Goal: Task Accomplishment & Management: Use online tool/utility

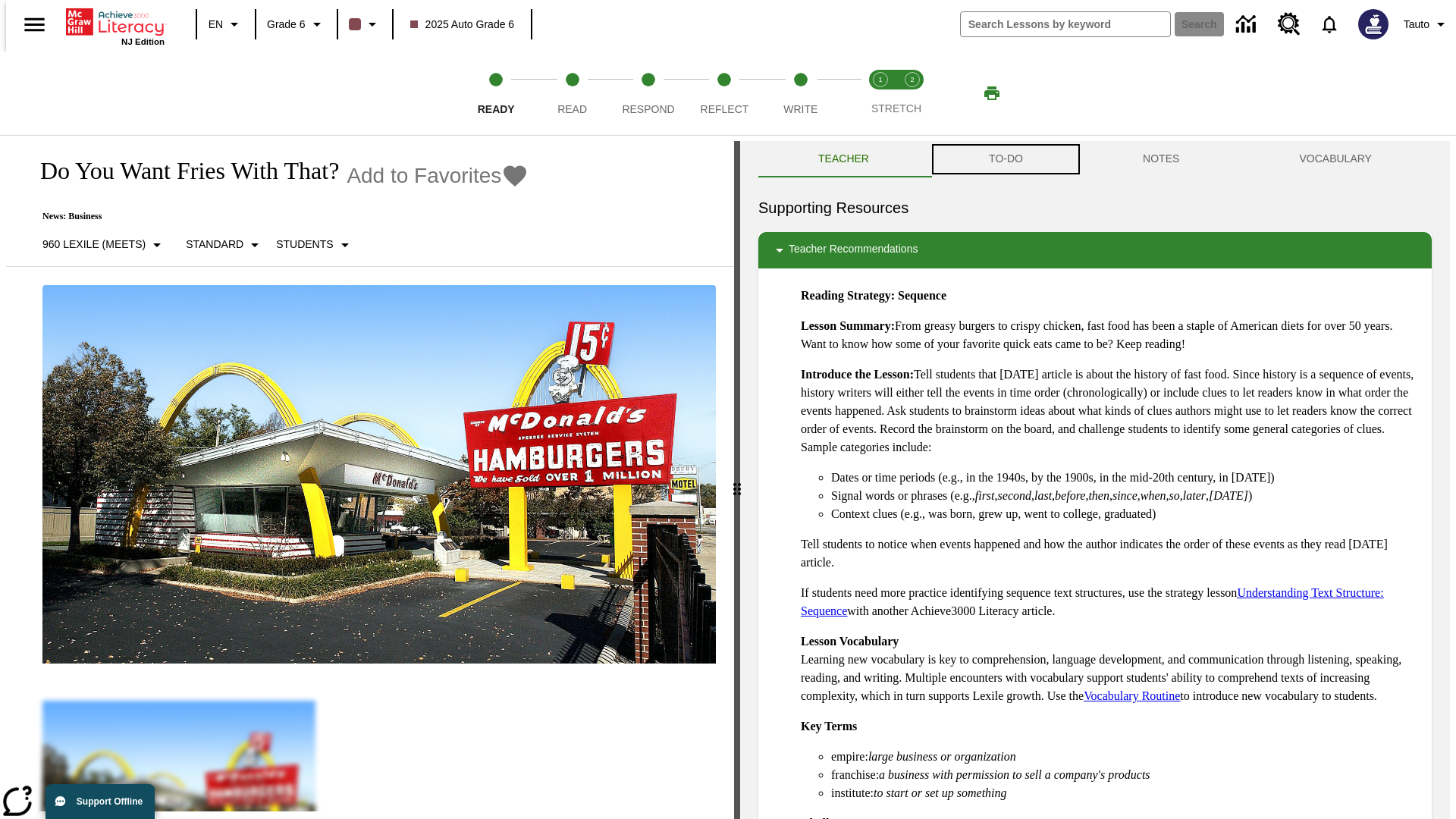
click at [1005, 159] on button "TO-DO" at bounding box center [1006, 159] width 154 height 37
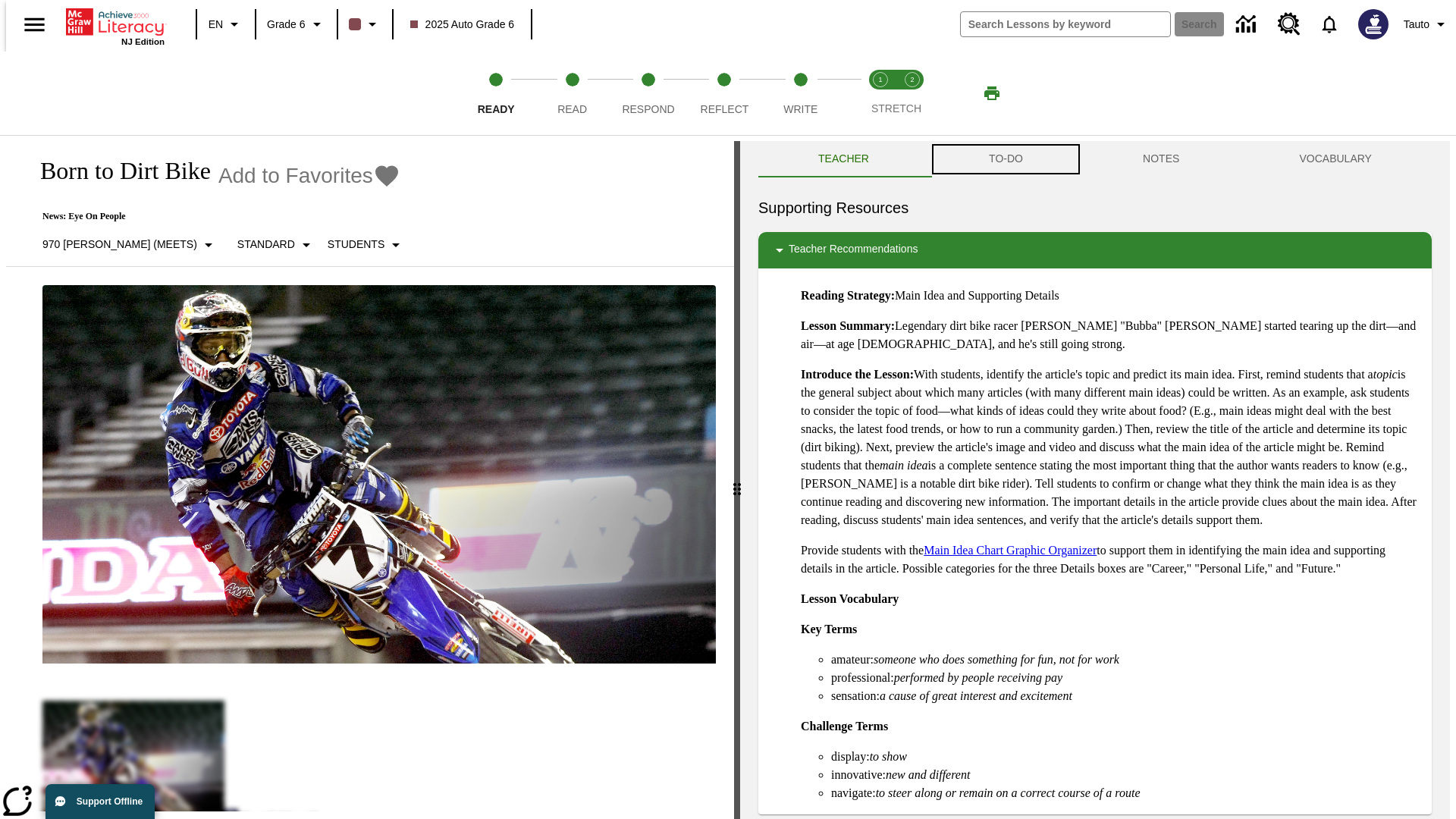
click at [1005, 159] on button "TO-DO" at bounding box center [1006, 159] width 154 height 37
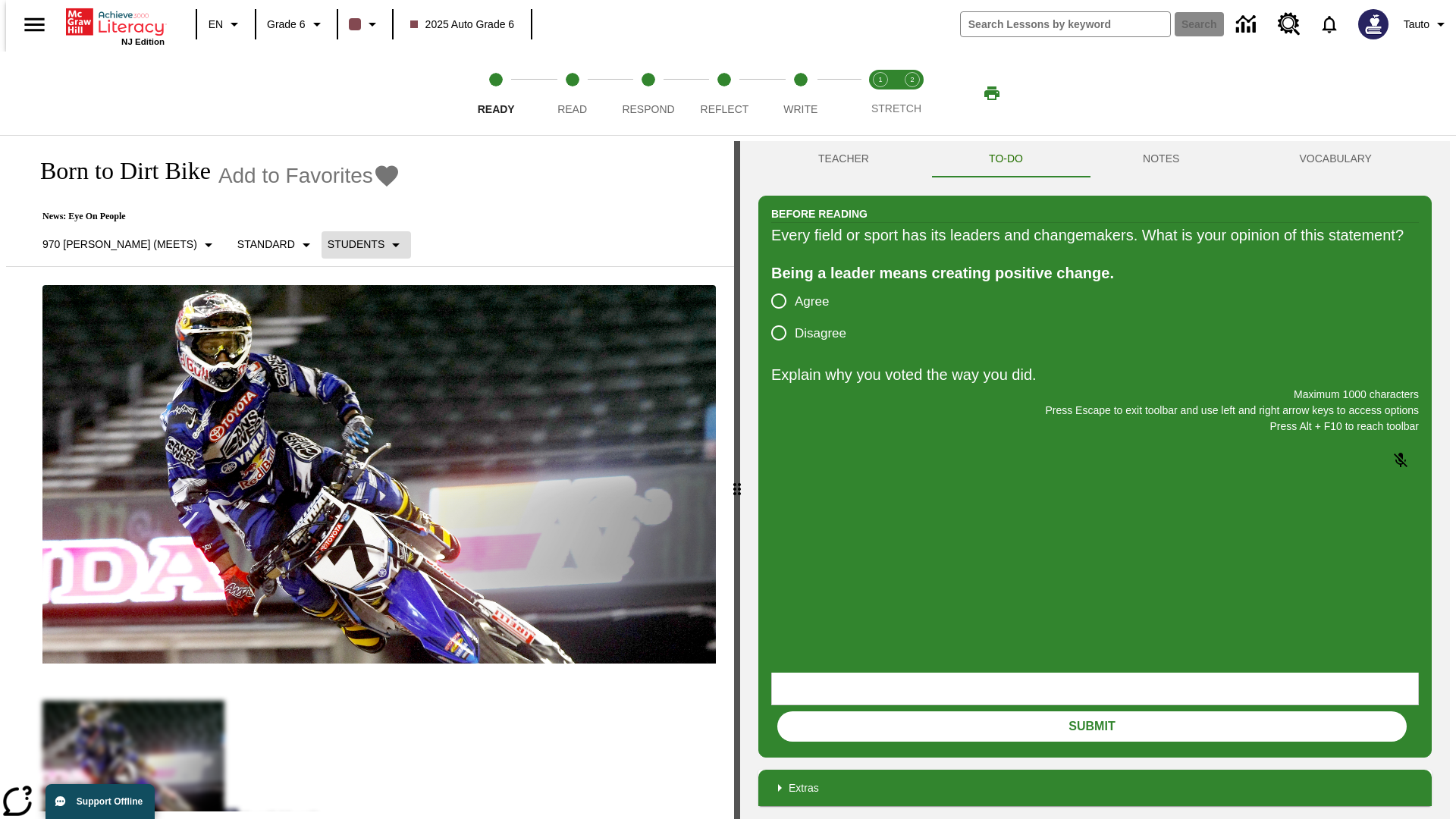
click at [328, 245] on p "Students" at bounding box center [356, 245] width 57 height 16
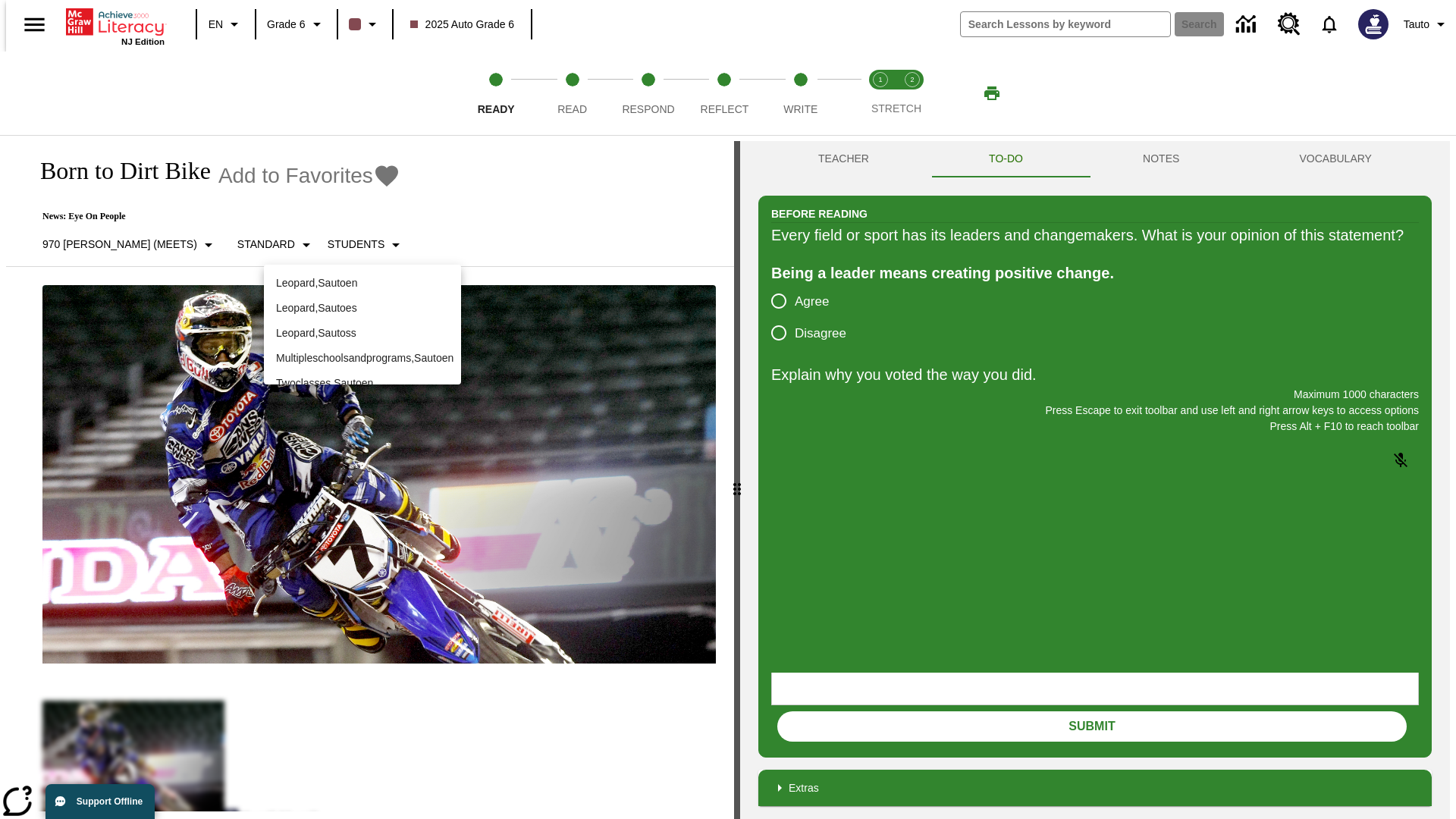
click at [363, 283] on p "Leopard , Sautoen" at bounding box center [363, 283] width 173 height 16
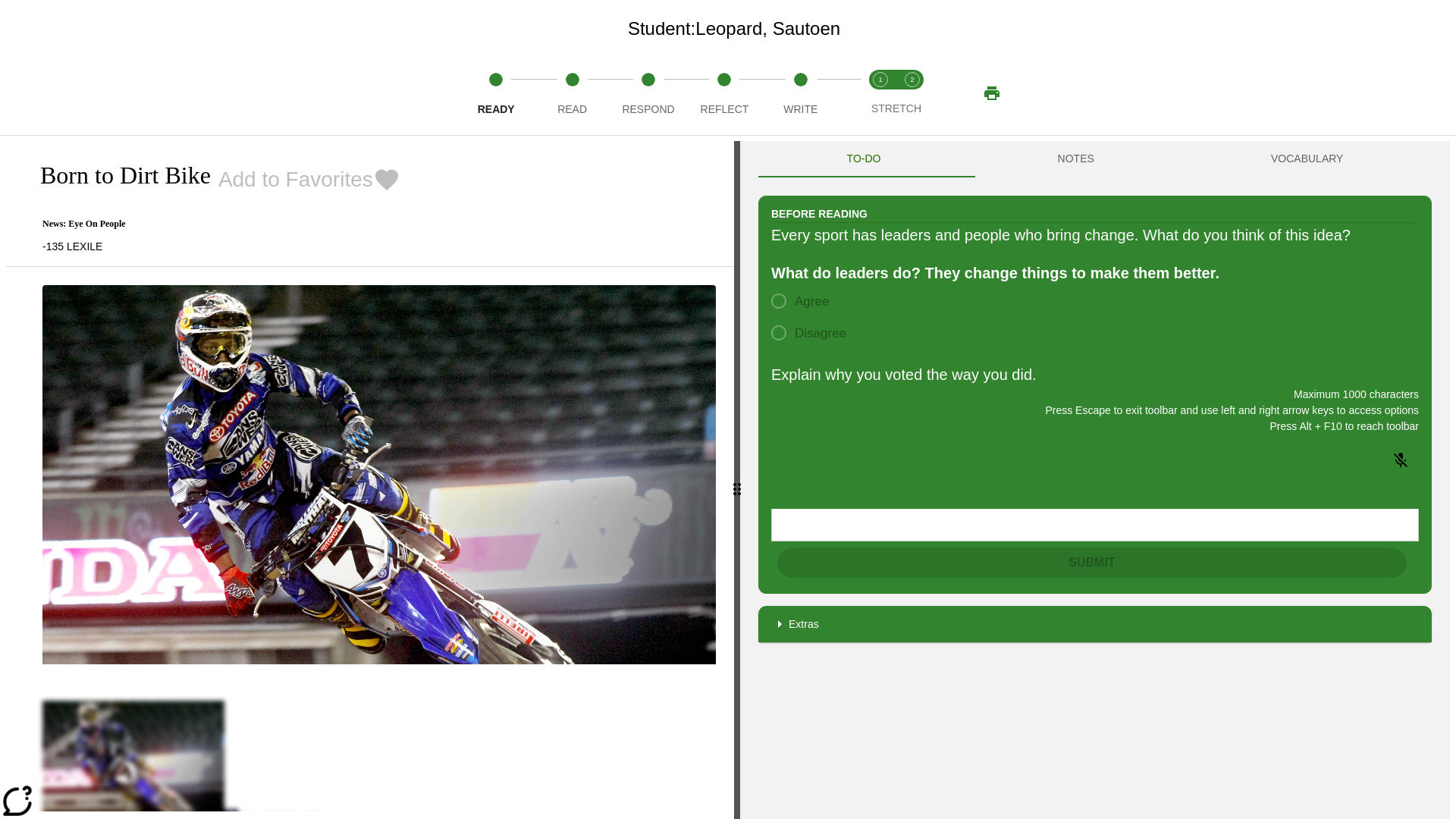
scroll to position [97, 0]
